Goal: Task Accomplishment & Management: Use online tool/utility

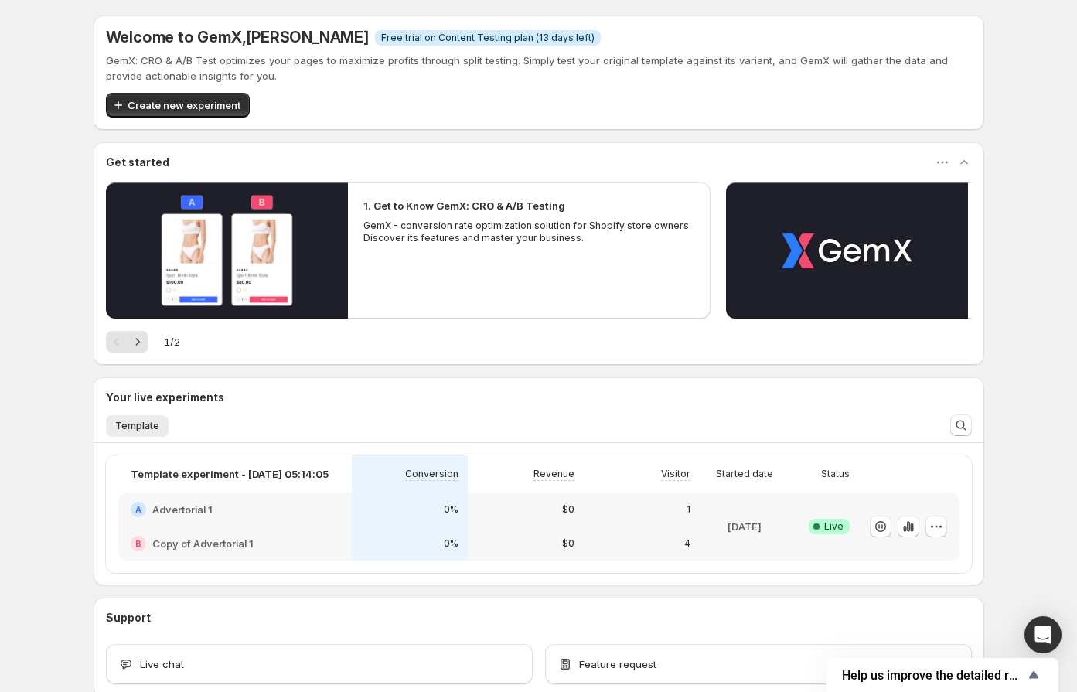
scroll to position [88, 0]
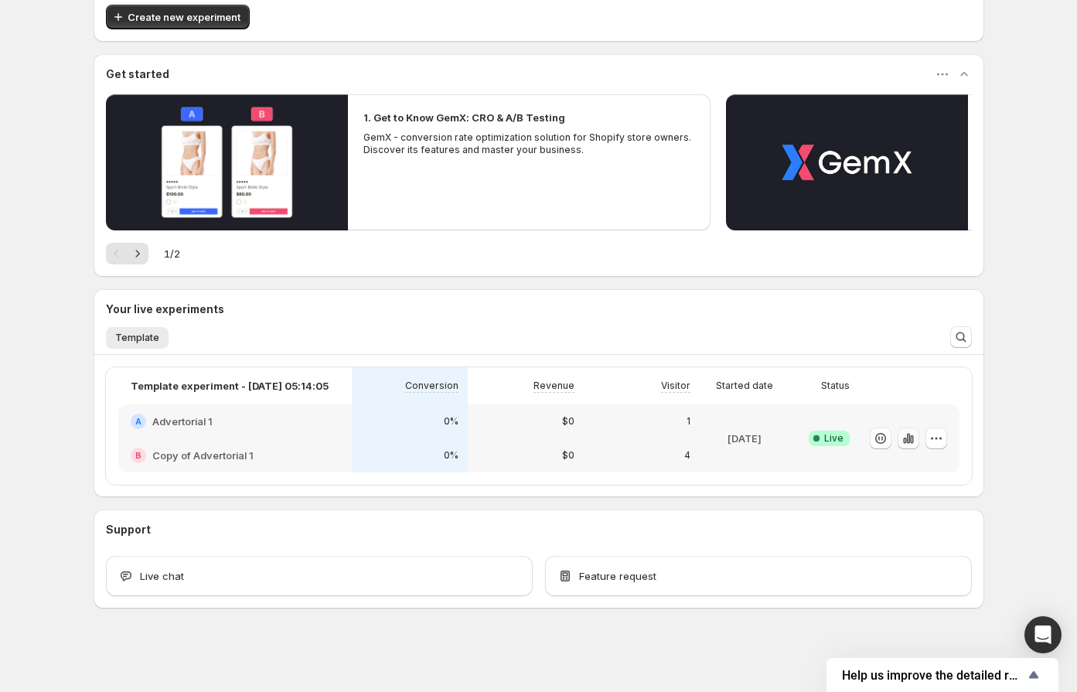
click at [908, 437] on icon "button" at bounding box center [907, 438] width 3 height 10
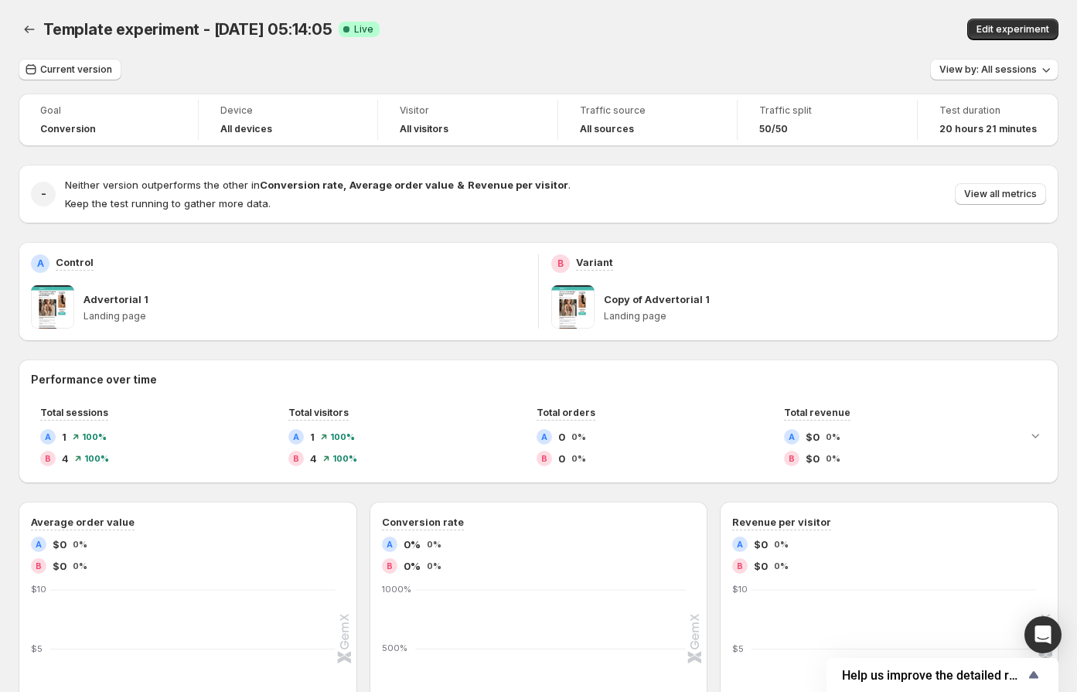
click at [272, 24] on span "Template experiment - [DATE] 05:14:05" at bounding box center [187, 29] width 289 height 19
click at [966, 76] on button "View by: All sessions" at bounding box center [994, 70] width 128 height 22
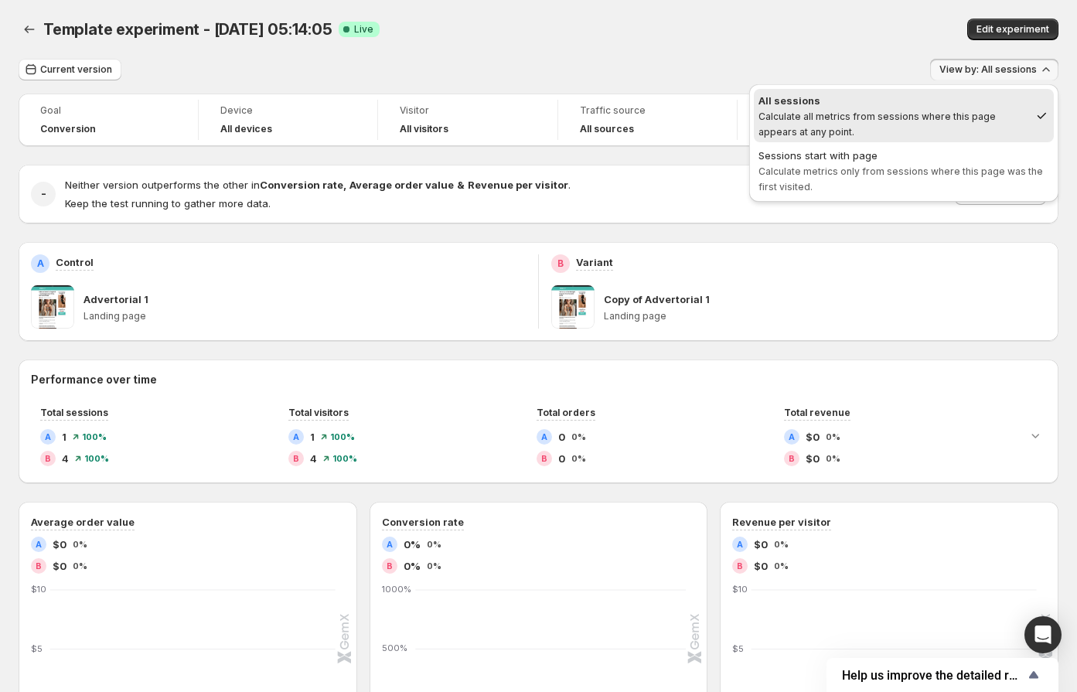
click at [837, 38] on div "Edit experiment" at bounding box center [868, 30] width 382 height 22
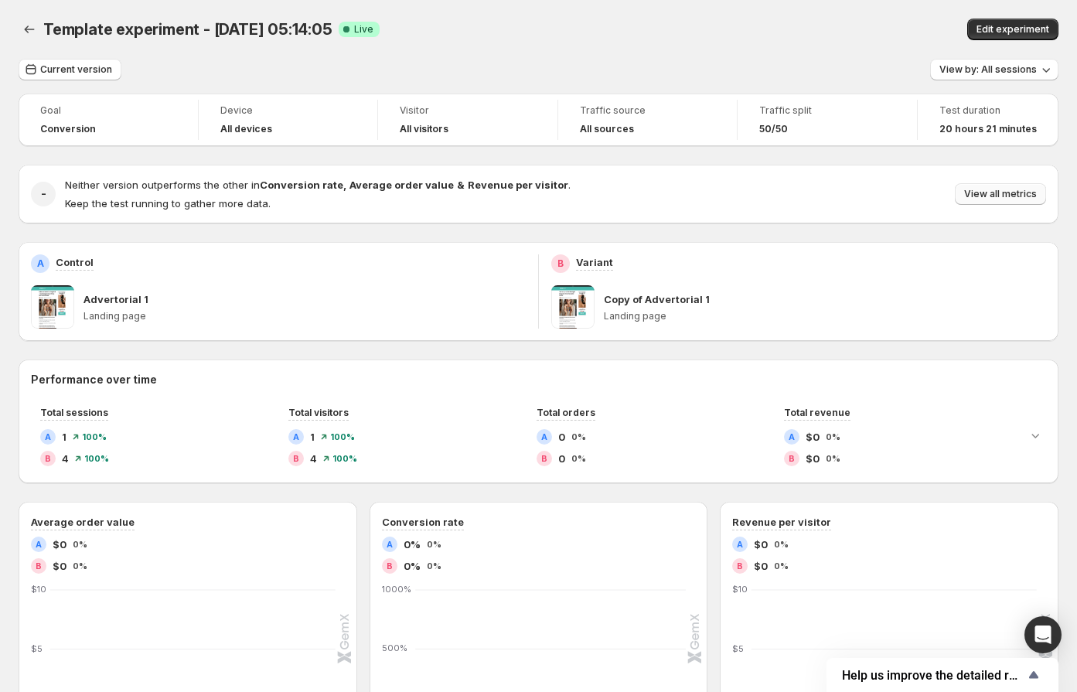
click at [1012, 193] on span "View all metrics" at bounding box center [1000, 194] width 73 height 12
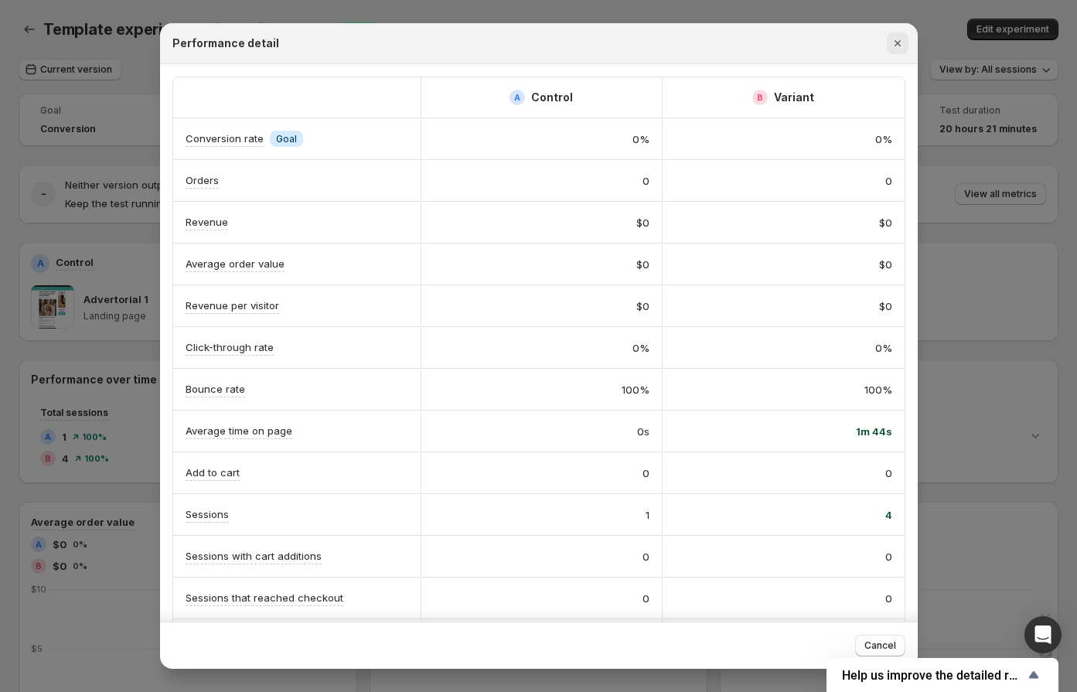
click at [894, 48] on icon "Close" at bounding box center [897, 43] width 15 height 15
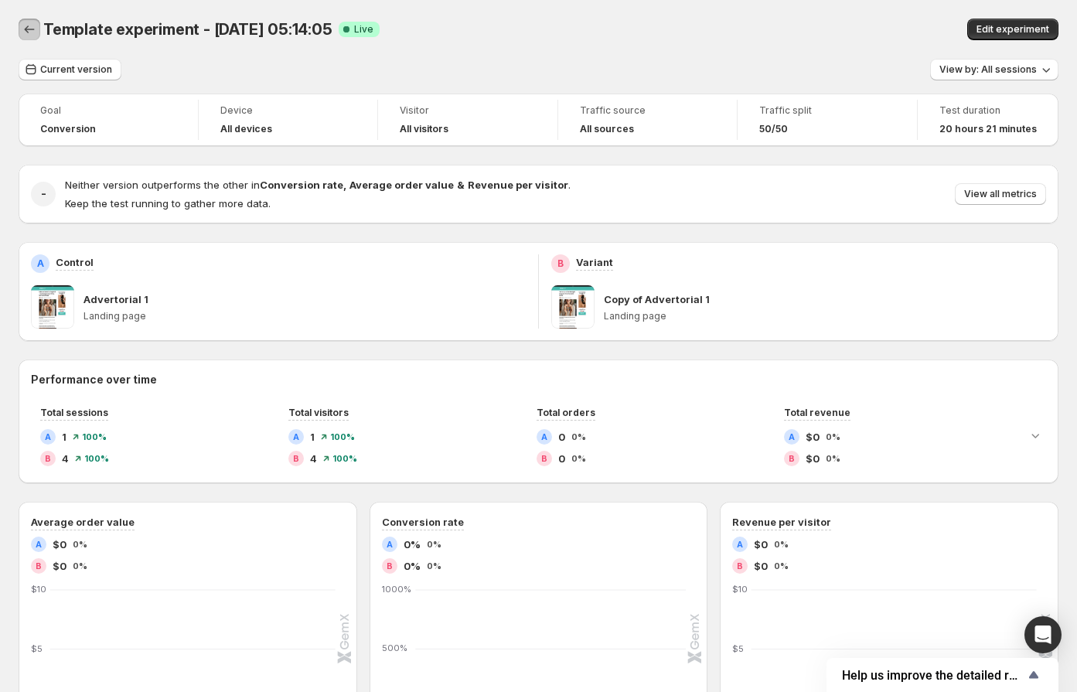
click at [26, 27] on icon "Back" at bounding box center [29, 29] width 15 height 15
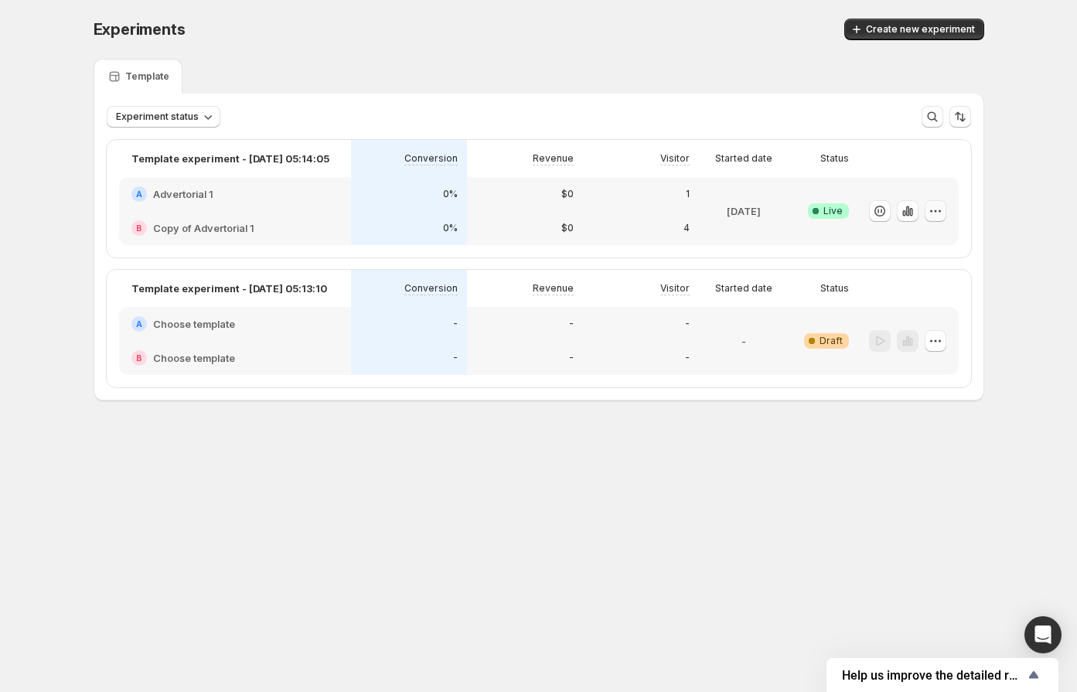
click at [939, 206] on icon "button" at bounding box center [935, 210] width 15 height 15
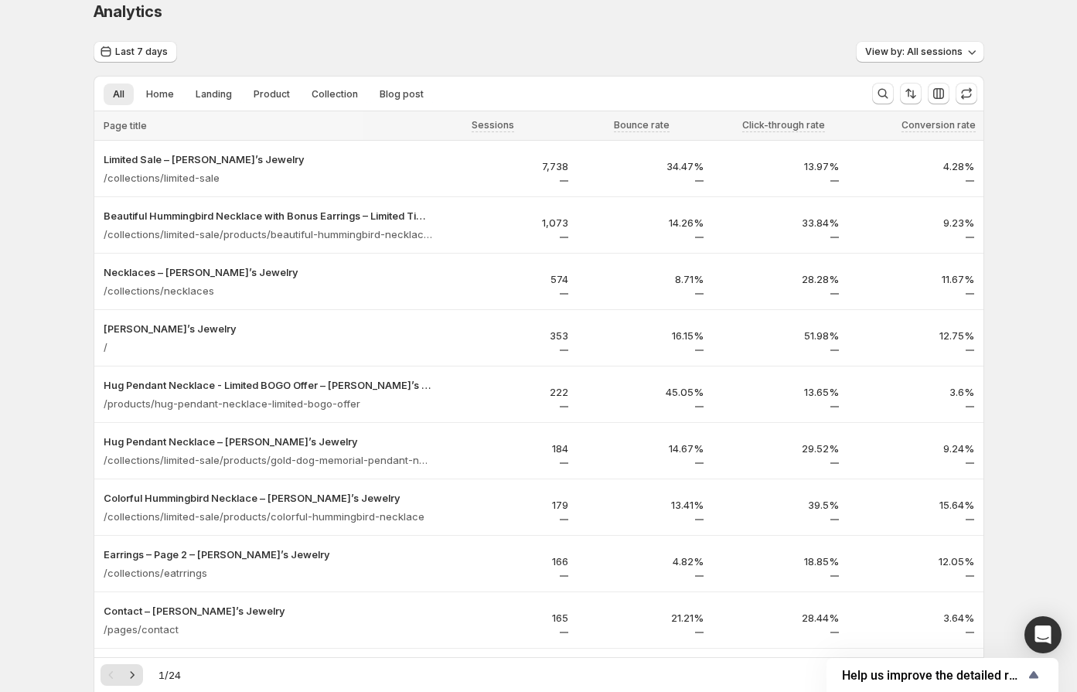
scroll to position [15, 0]
click at [218, 96] on span "Landing" at bounding box center [214, 96] width 36 height 12
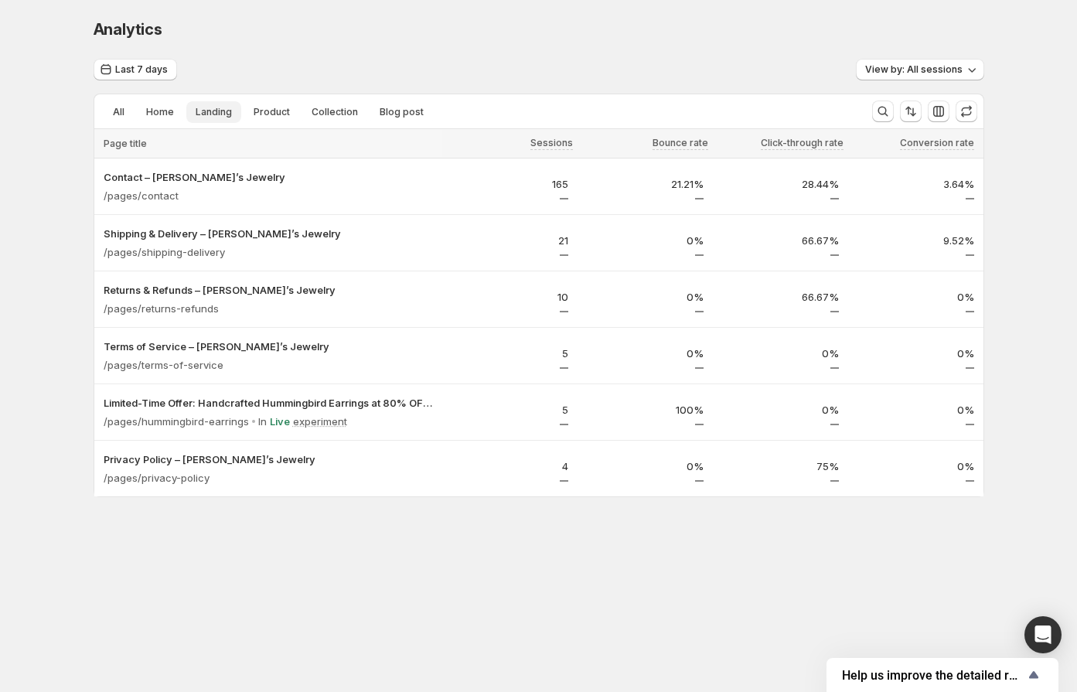
scroll to position [0, 0]
